Goal: Check status: Check status

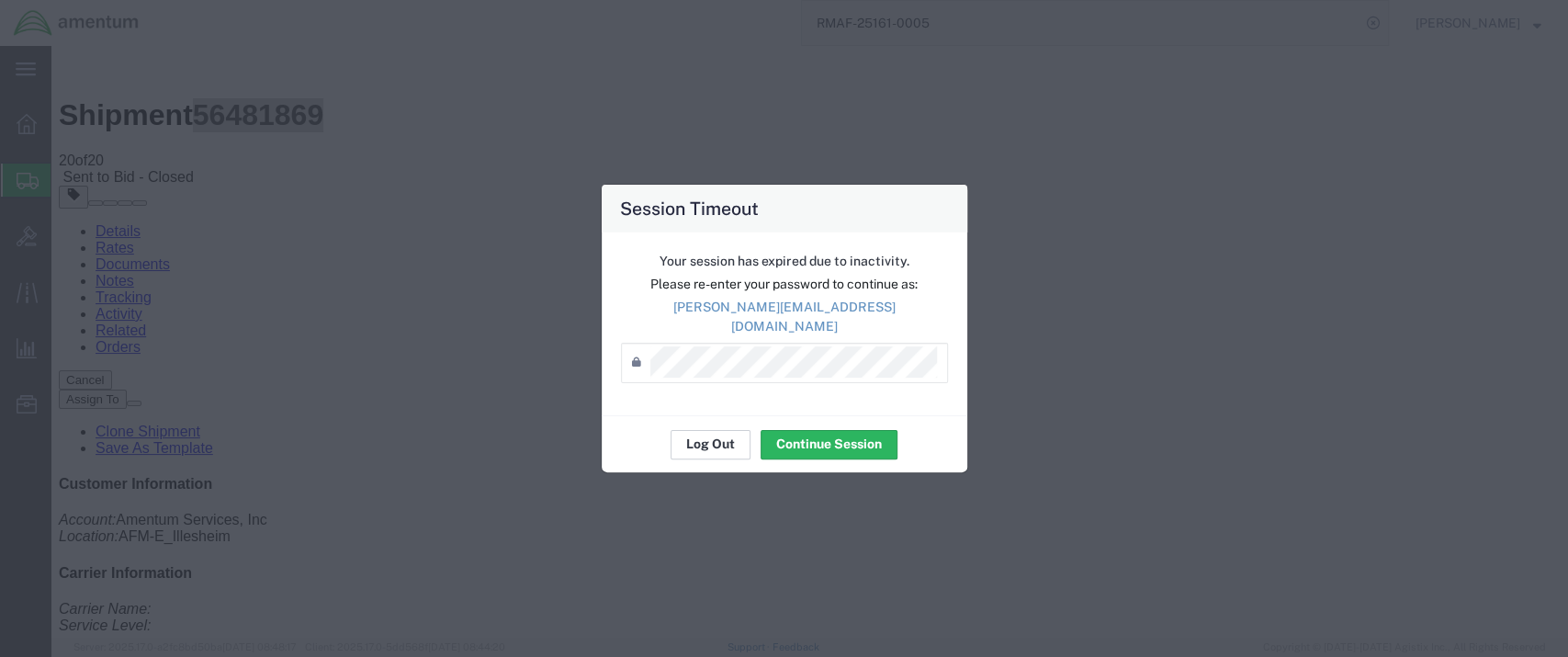
click at [694, 439] on button "Log Out" at bounding box center [711, 445] width 80 height 30
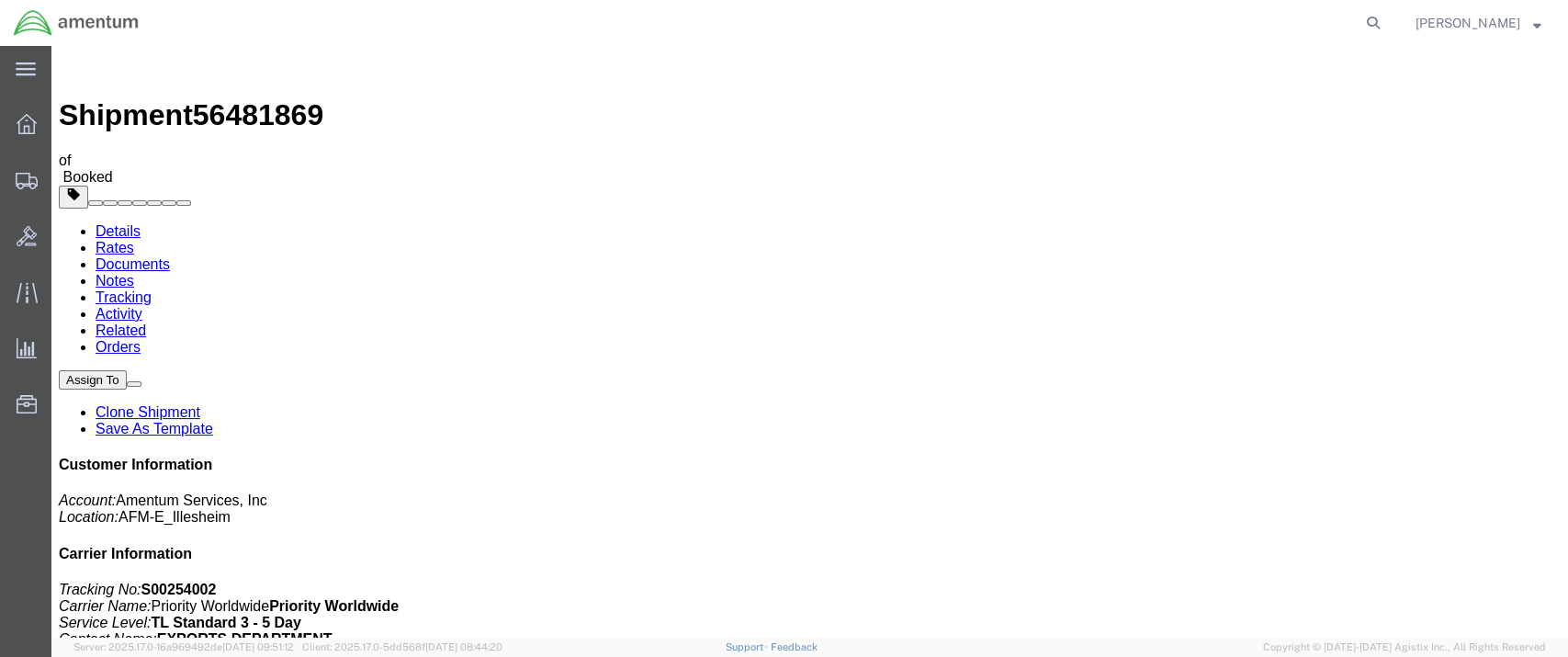
click at [109, 223] on link "Details" at bounding box center [118, 231] width 45 height 16
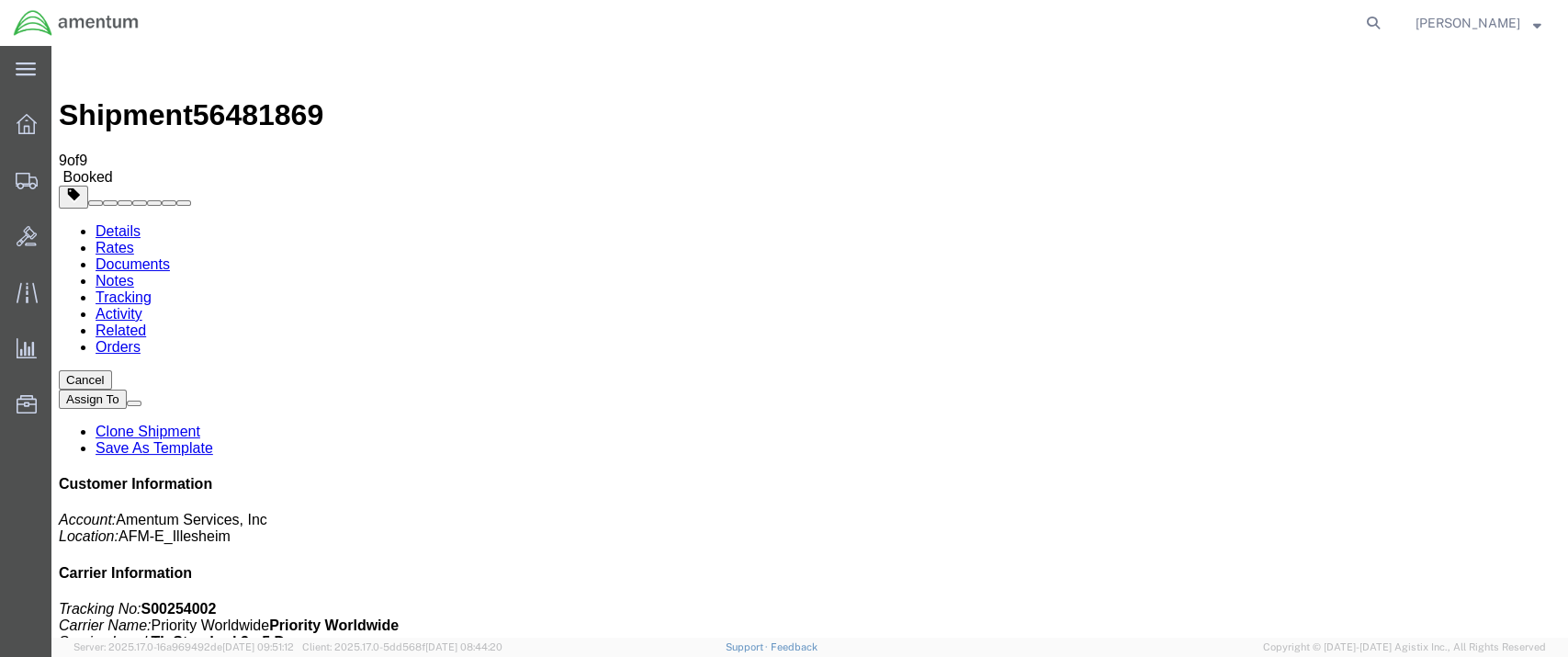
click p "Customer Ref: DCO-25225-166749 Booking Number: DCO-25225-166749 Project Number:…"
drag, startPoint x: 1096, startPoint y: 277, endPoint x: 1019, endPoint y: 278, distance: 77.0
click b "RMAF-25161-0005"
drag, startPoint x: 1005, startPoint y: 279, endPoint x: 1111, endPoint y: 275, distance: 106.1
click p "Customer Ref: DCO-25225-166749 Booking Number: DCO-25225-166749 Project Number:…"
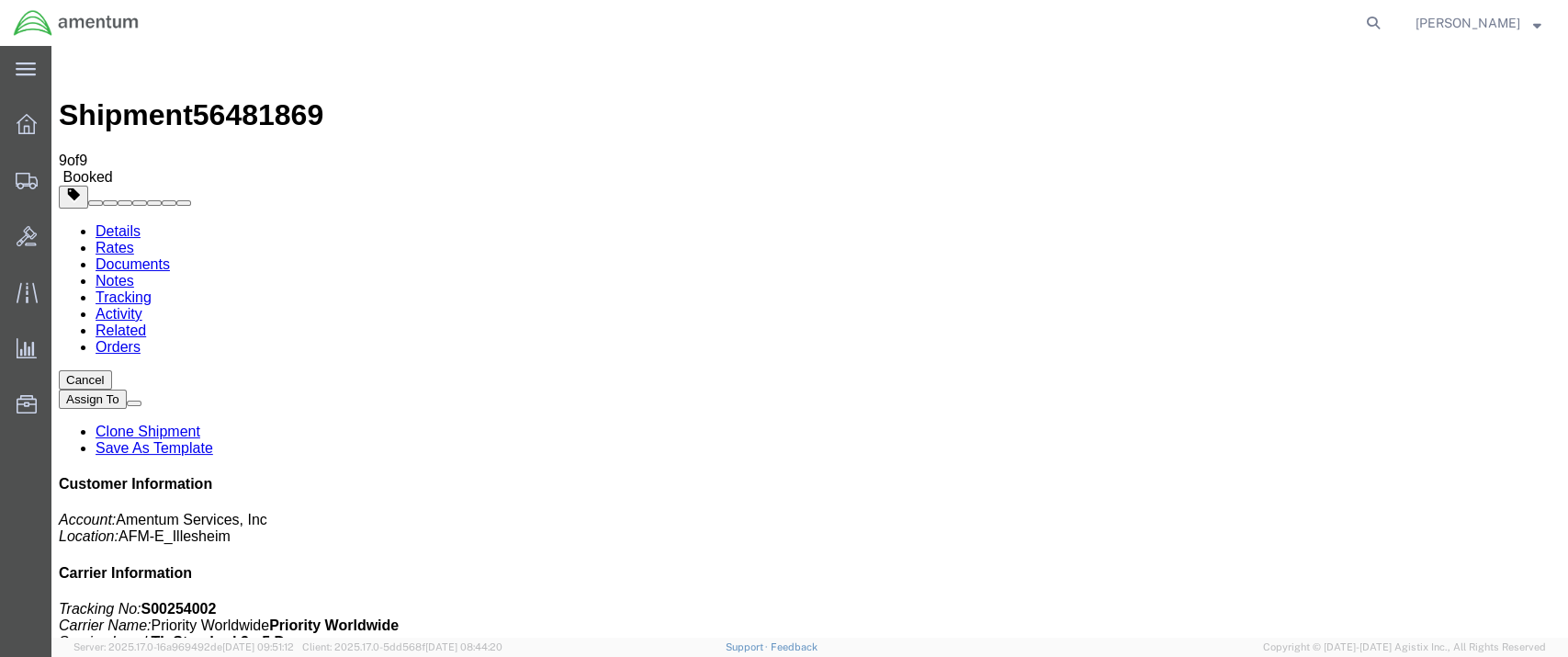
drag, startPoint x: 1003, startPoint y: 284, endPoint x: 1110, endPoint y: 282, distance: 107.0
click b "RMAF-25161-0005"
copy b "RMAF-25161-0005"
